Goal: Information Seeking & Learning: Learn about a topic

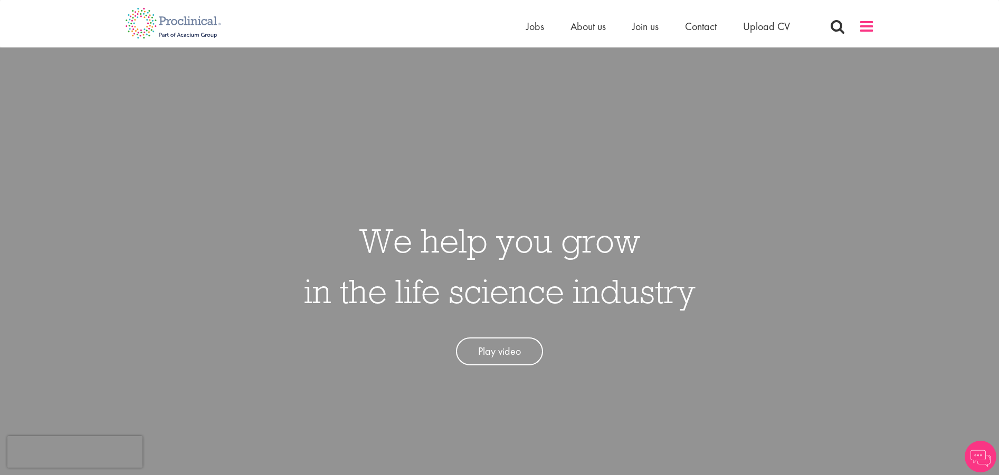
click at [869, 31] on span at bounding box center [867, 26] width 16 height 16
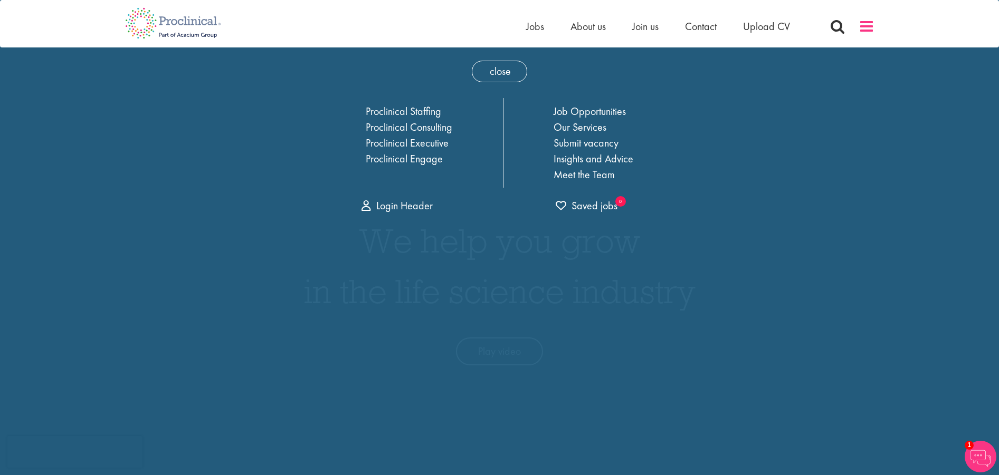
click at [869, 30] on span at bounding box center [867, 26] width 16 height 16
click at [530, 31] on span "Jobs" at bounding box center [535, 27] width 18 height 14
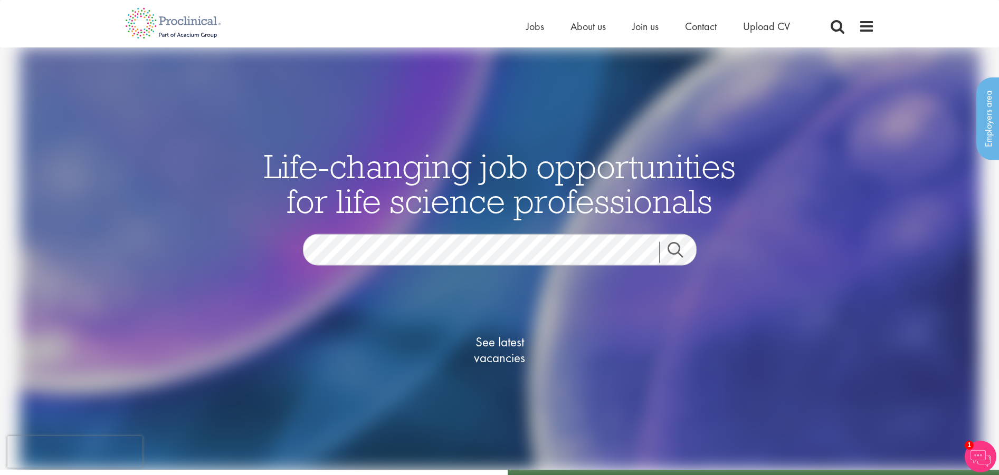
drag, startPoint x: 92, startPoint y: 370, endPoint x: 127, endPoint y: 63, distance: 309.0
